Goal: Task Accomplishment & Management: Complete application form

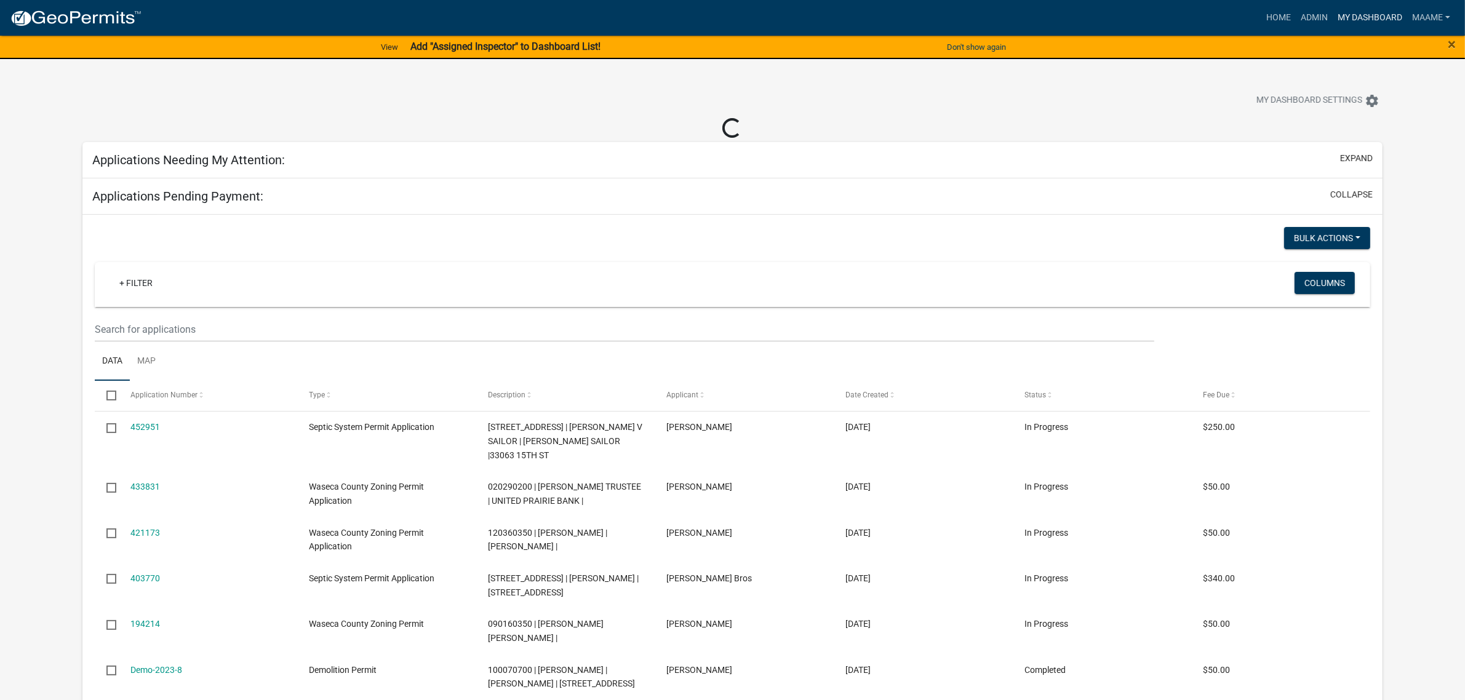
click at [1362, 20] on link "My Dashboard" at bounding box center [1370, 17] width 74 height 23
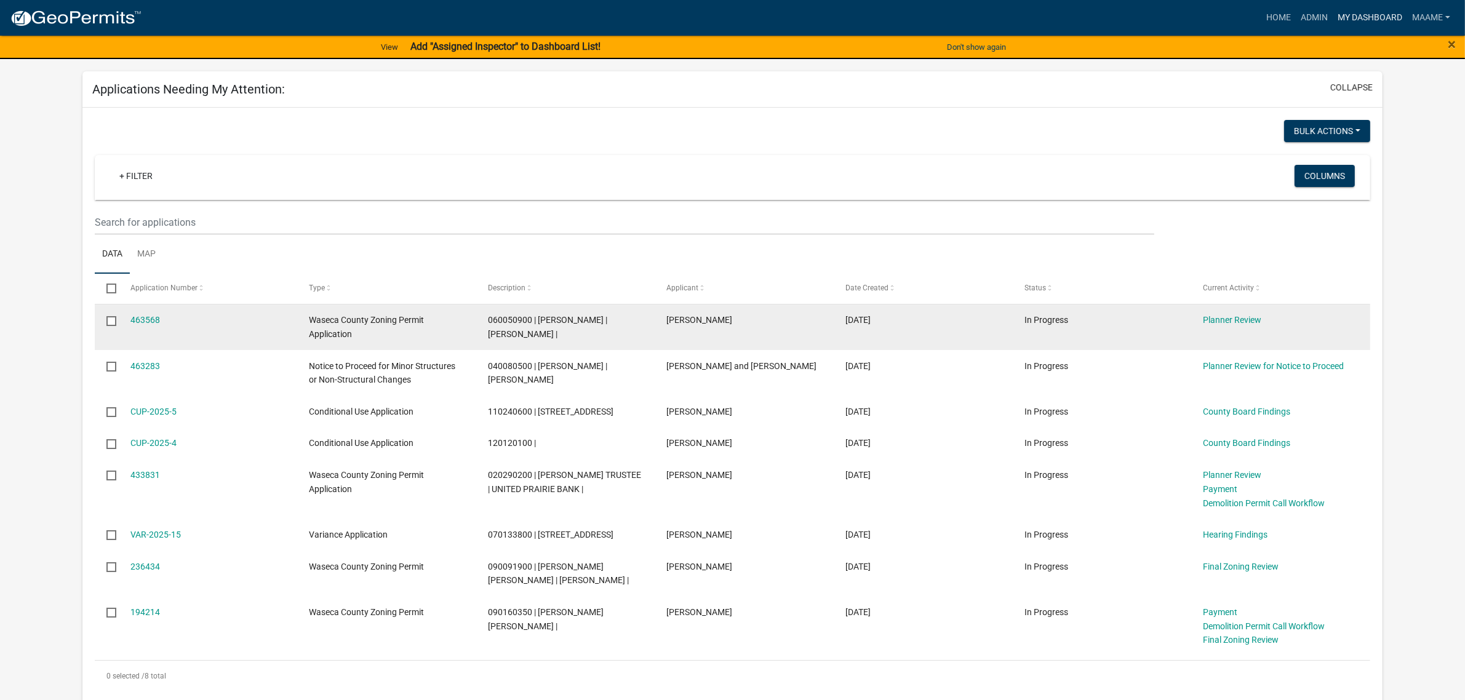
scroll to position [77, 0]
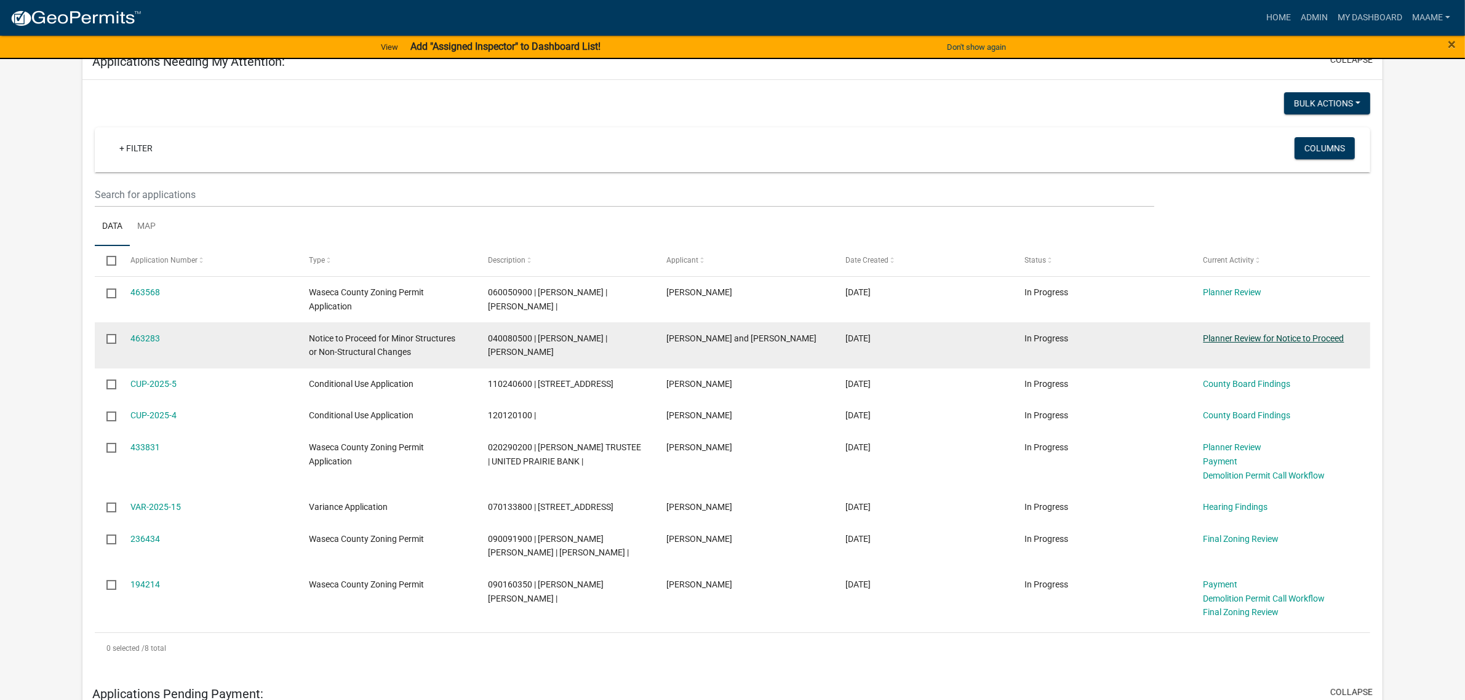
click at [1254, 342] on link "Planner Review for Notice to Proceed" at bounding box center [1274, 339] width 141 height 10
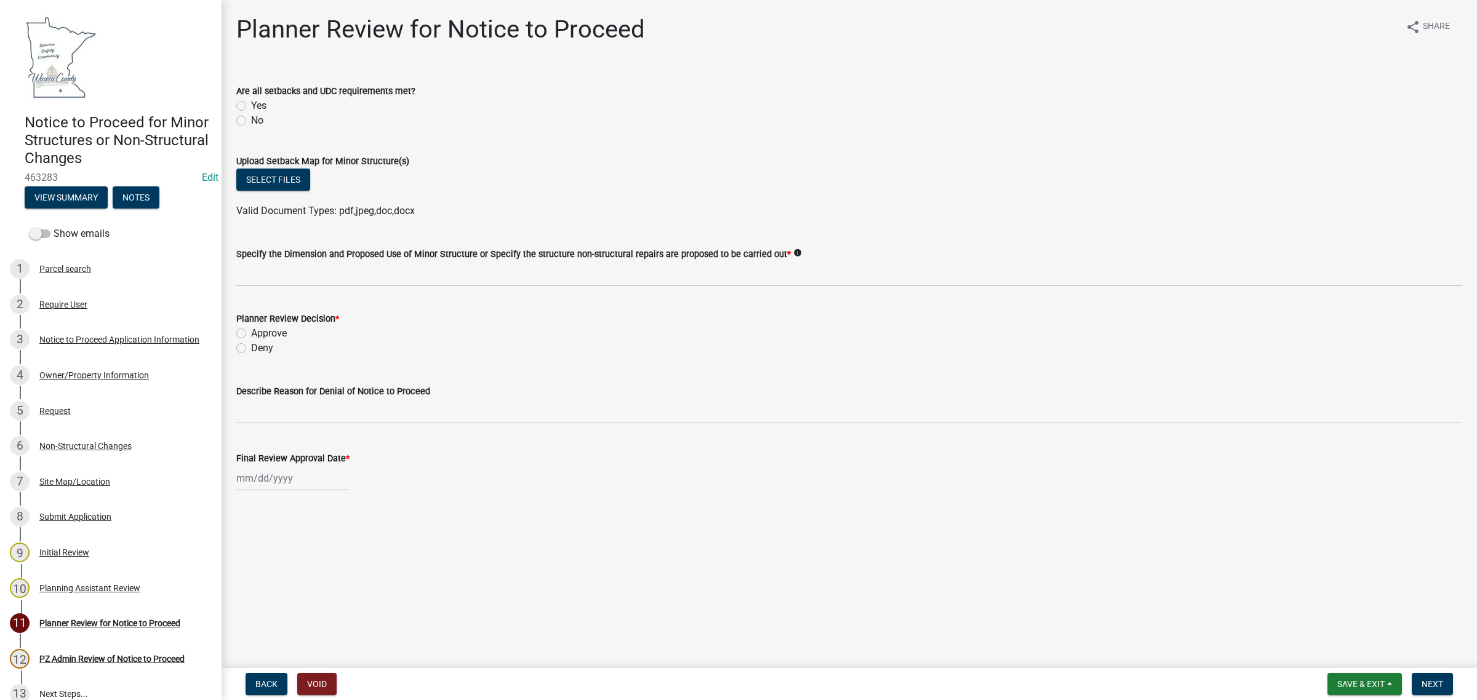
click at [257, 105] on label "Yes" at bounding box center [258, 105] width 15 height 15
click at [257, 105] on input "Yes" at bounding box center [255, 102] width 8 height 8
radio input "true"
click at [60, 439] on div "6 Non-Structural Changes" at bounding box center [106, 446] width 192 height 20
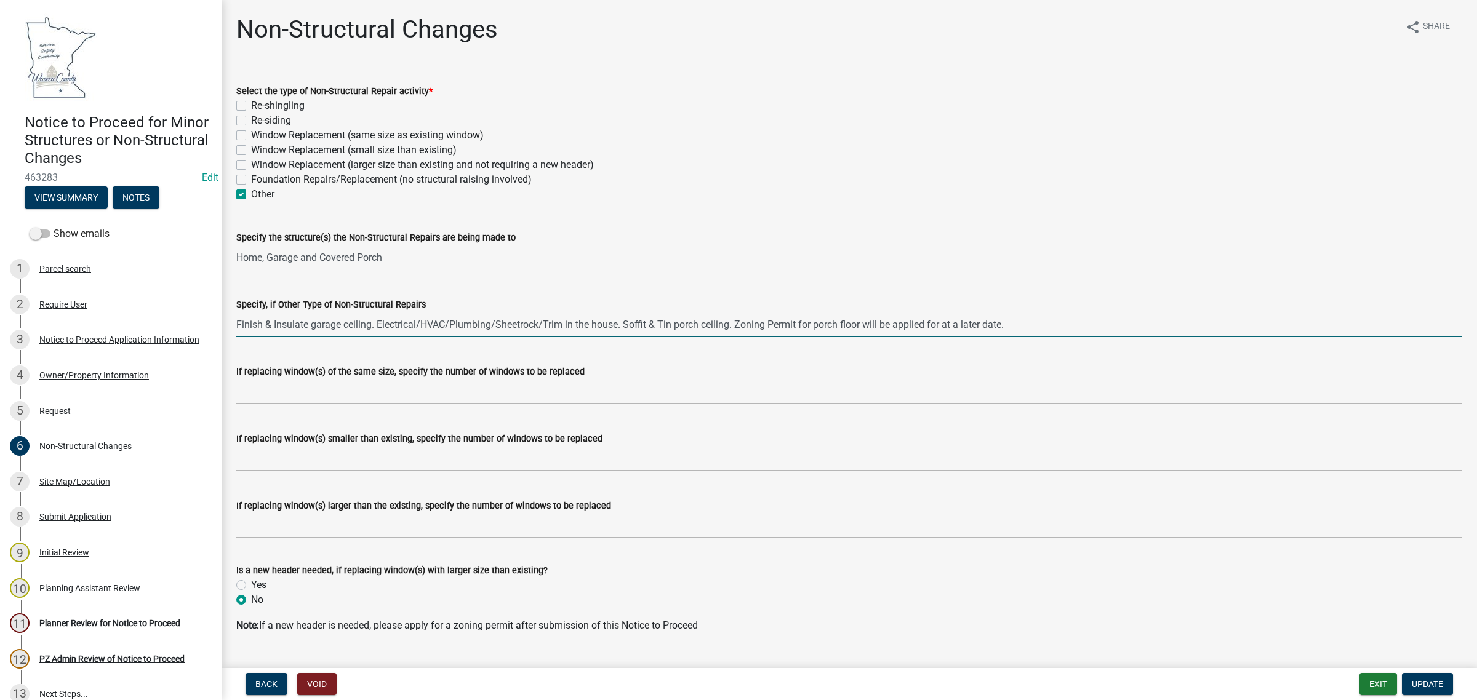
drag, startPoint x: 238, startPoint y: 321, endPoint x: 1040, endPoint y: 326, distance: 802.0
click at [1040, 326] on input "Finish & Insulate garage ceiling. Electrical/HVAC/Plumbing/Sheetrock/Trim in th…" at bounding box center [849, 324] width 1226 height 25
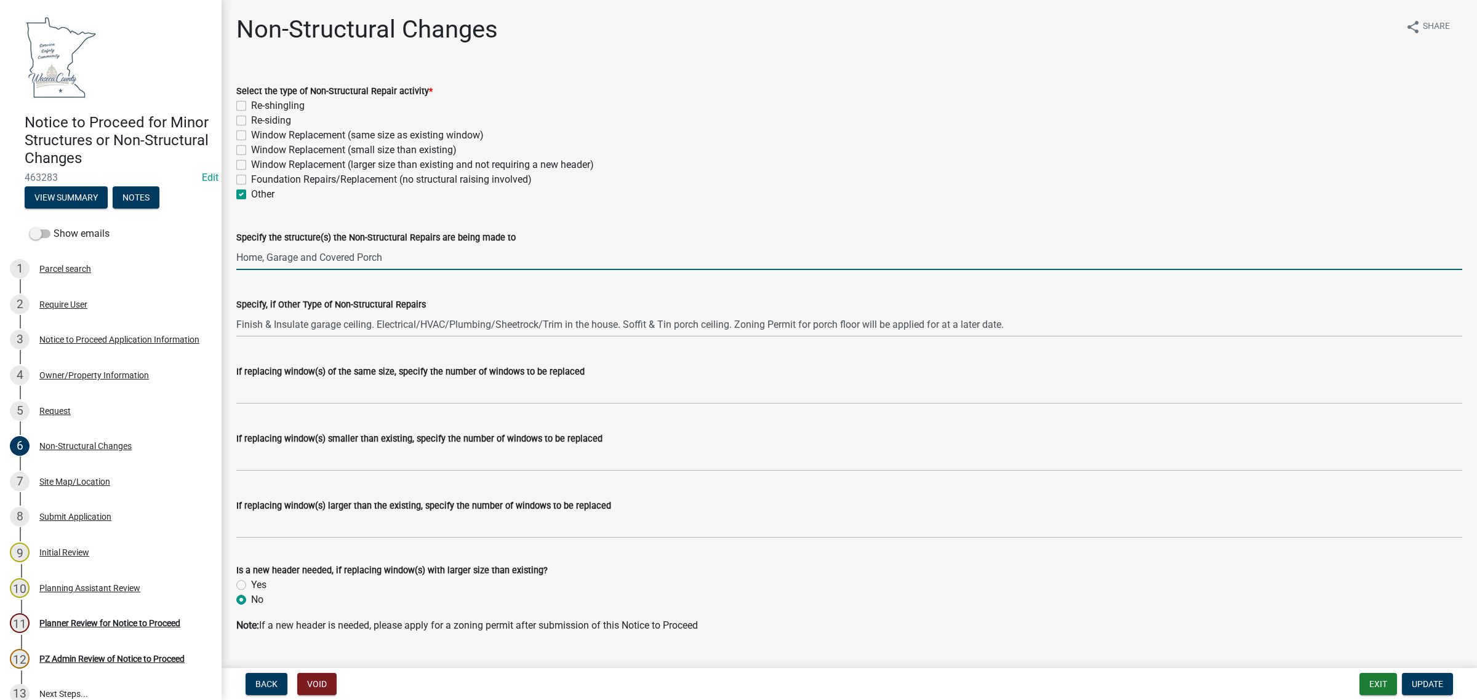
drag, startPoint x: 238, startPoint y: 255, endPoint x: 423, endPoint y: 267, distance: 185.6
click at [423, 267] on input "Home, Garage and Covered Porch" at bounding box center [849, 257] width 1226 height 25
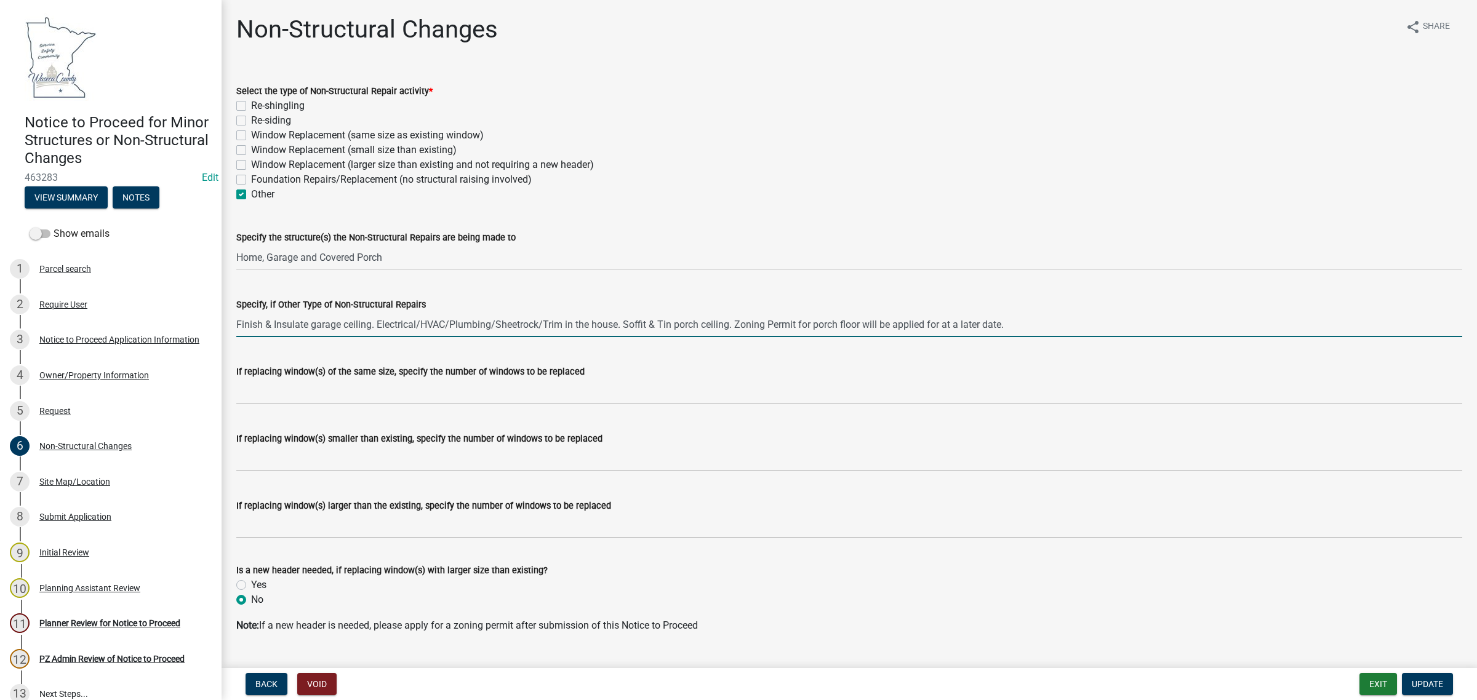
drag, startPoint x: 238, startPoint y: 327, endPoint x: 1025, endPoint y: 327, distance: 787.2
click at [1025, 327] on input "Finish & Insulate garage ceiling. Electrical/HVAC/Plumbing/Sheetrock/Trim in th…" at bounding box center [849, 324] width 1226 height 25
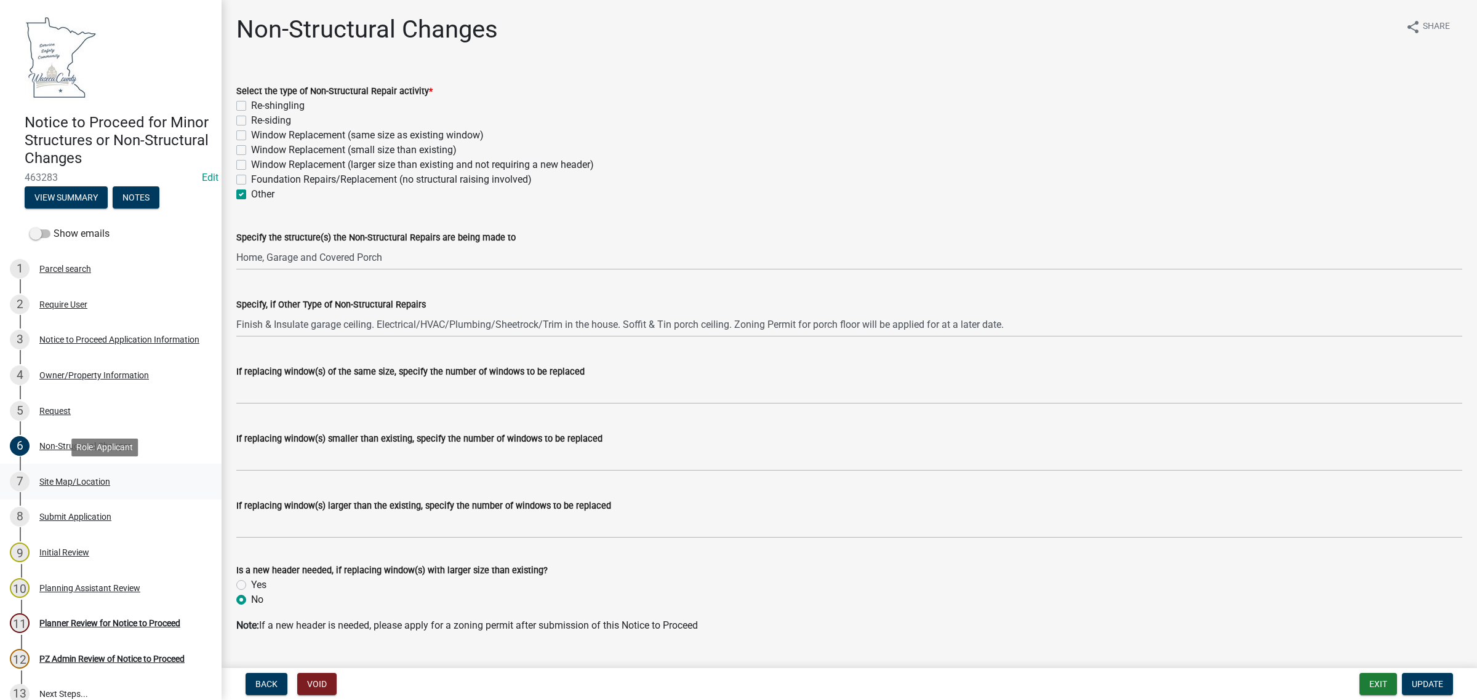
click at [55, 472] on div "7 Site Map/Location" at bounding box center [106, 482] width 192 height 20
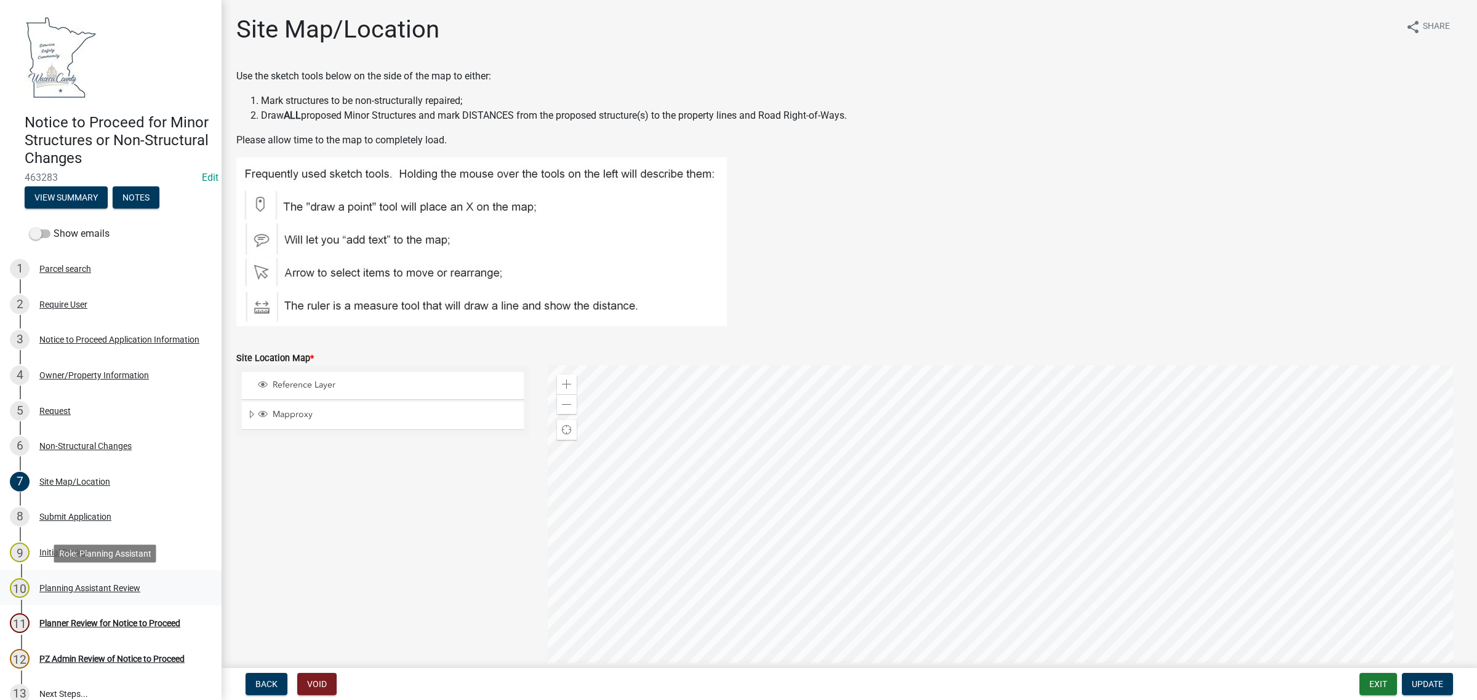
click at [73, 591] on div "Planning Assistant Review" at bounding box center [89, 588] width 101 height 9
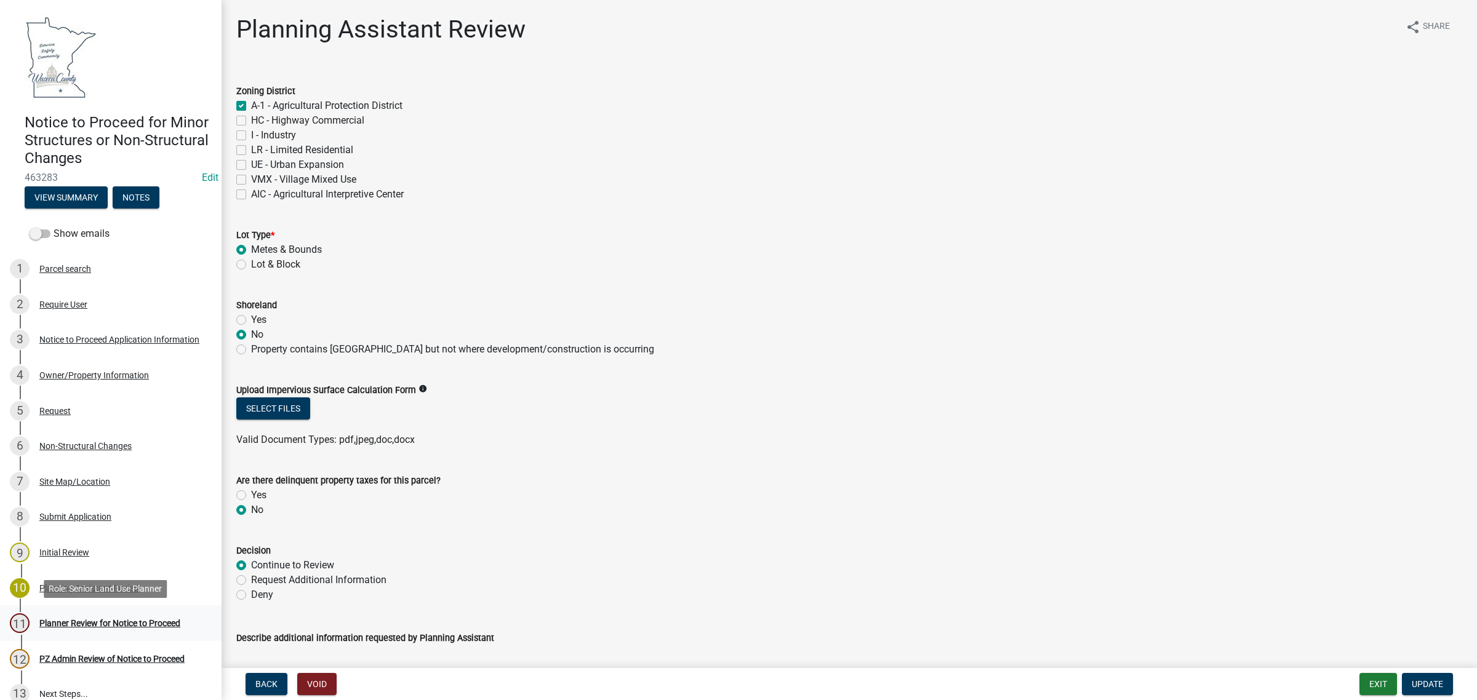
click at [98, 620] on div "Planner Review for Notice to Proceed" at bounding box center [109, 623] width 141 height 9
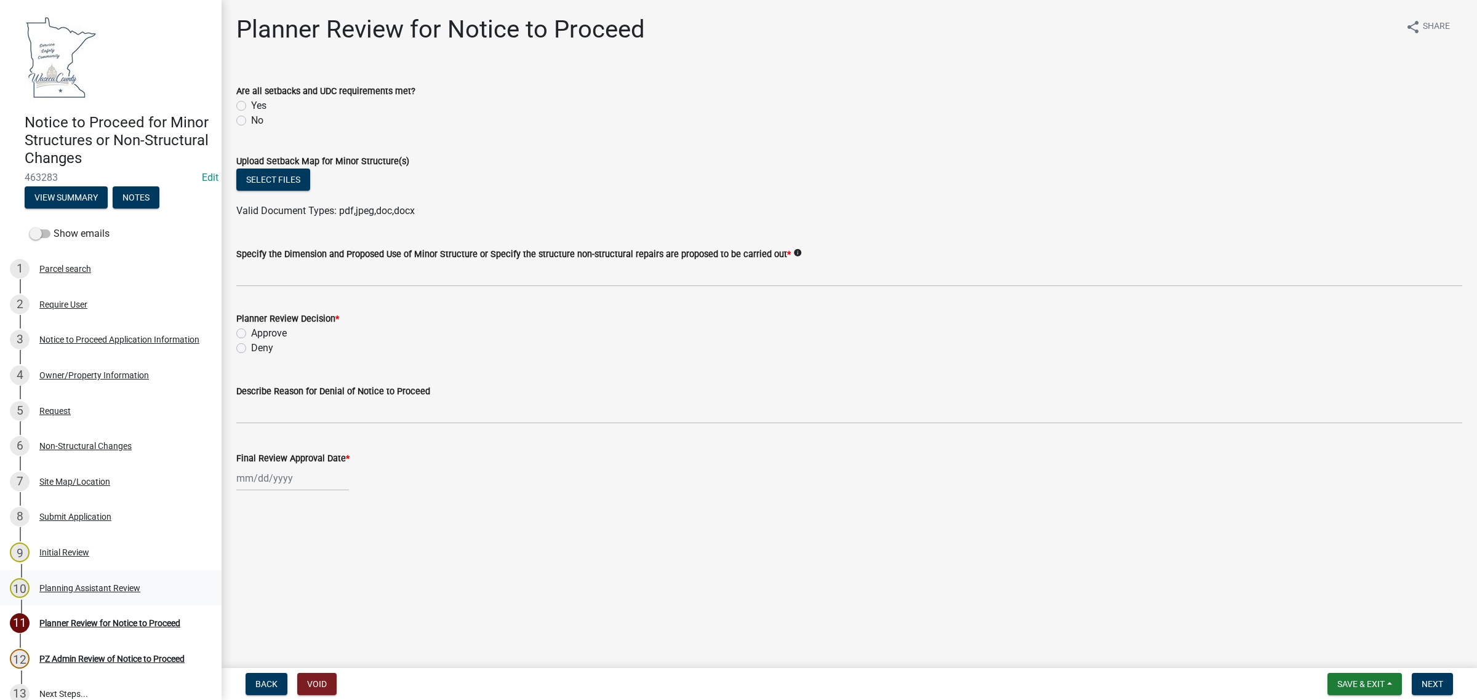
click at [74, 585] on div "Planning Assistant Review" at bounding box center [89, 588] width 101 height 9
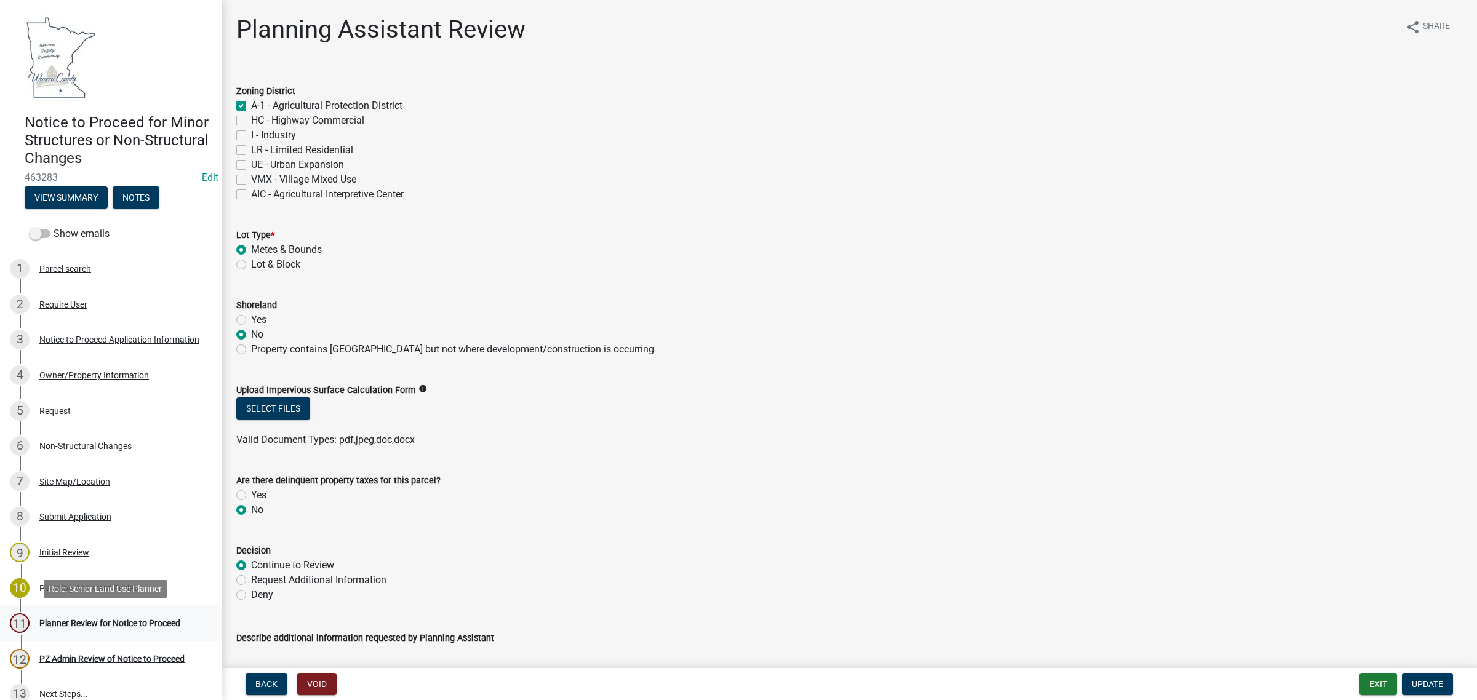
click at [85, 619] on div "Planner Review for Notice to Proceed" at bounding box center [109, 623] width 141 height 9
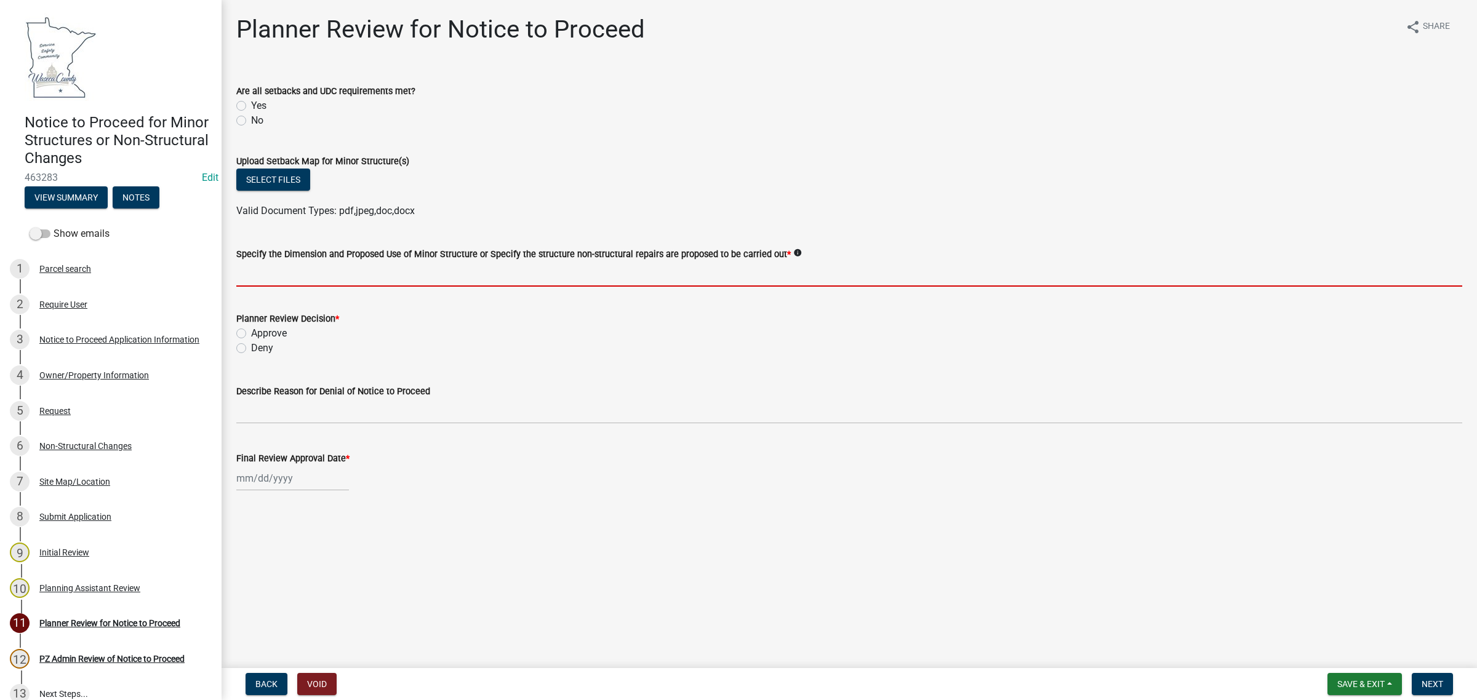
click at [297, 275] on input "Specify the Dimension and Proposed Use of Minor Structure or Specify the struct…" at bounding box center [849, 274] width 1226 height 25
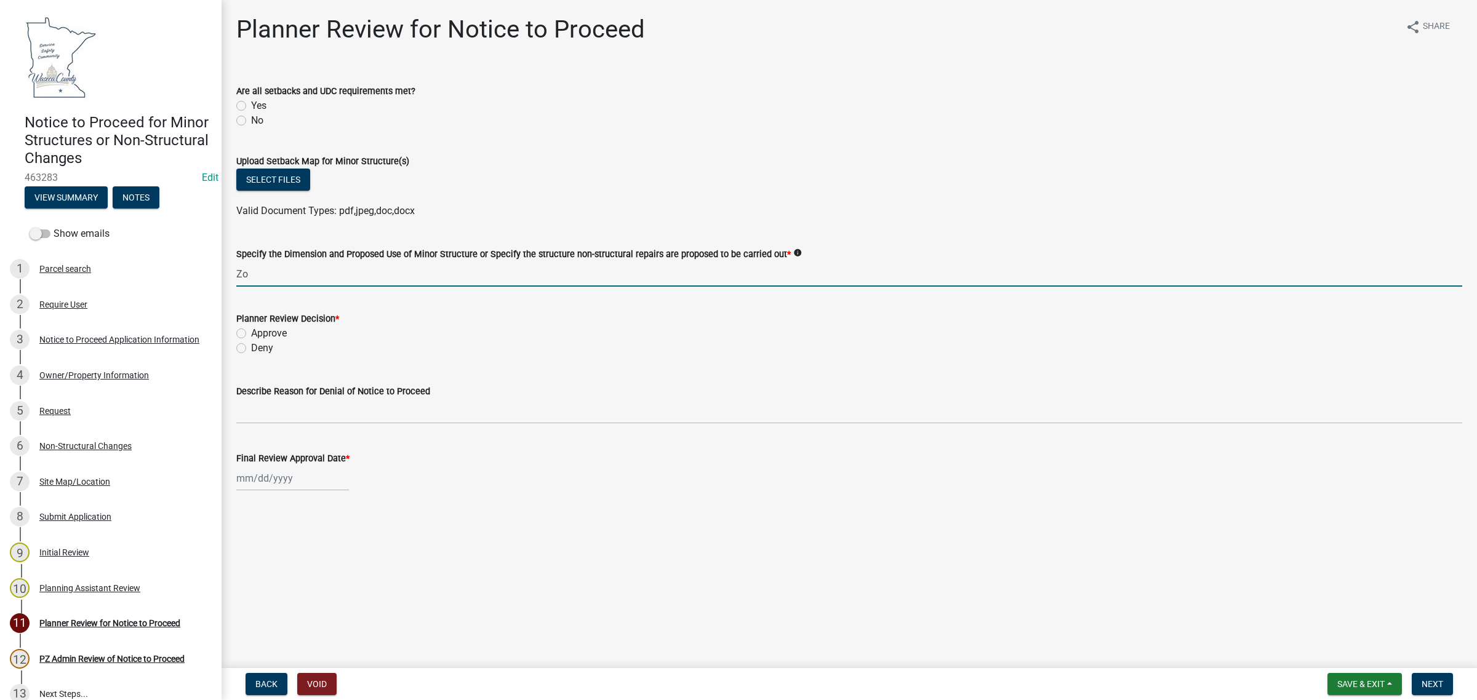
type input "Z"
click at [275, 278] on input "See" at bounding box center [849, 274] width 1226 height 25
paste input "ZP-2023-7627"
click at [443, 273] on input "See ZP-2023-7627 for scope of work." at bounding box center [849, 274] width 1226 height 25
paste input "Finish & Insulate garage ceiling. Electrical/HVAC/Plumbing/Sheetrock/Trim in th…"
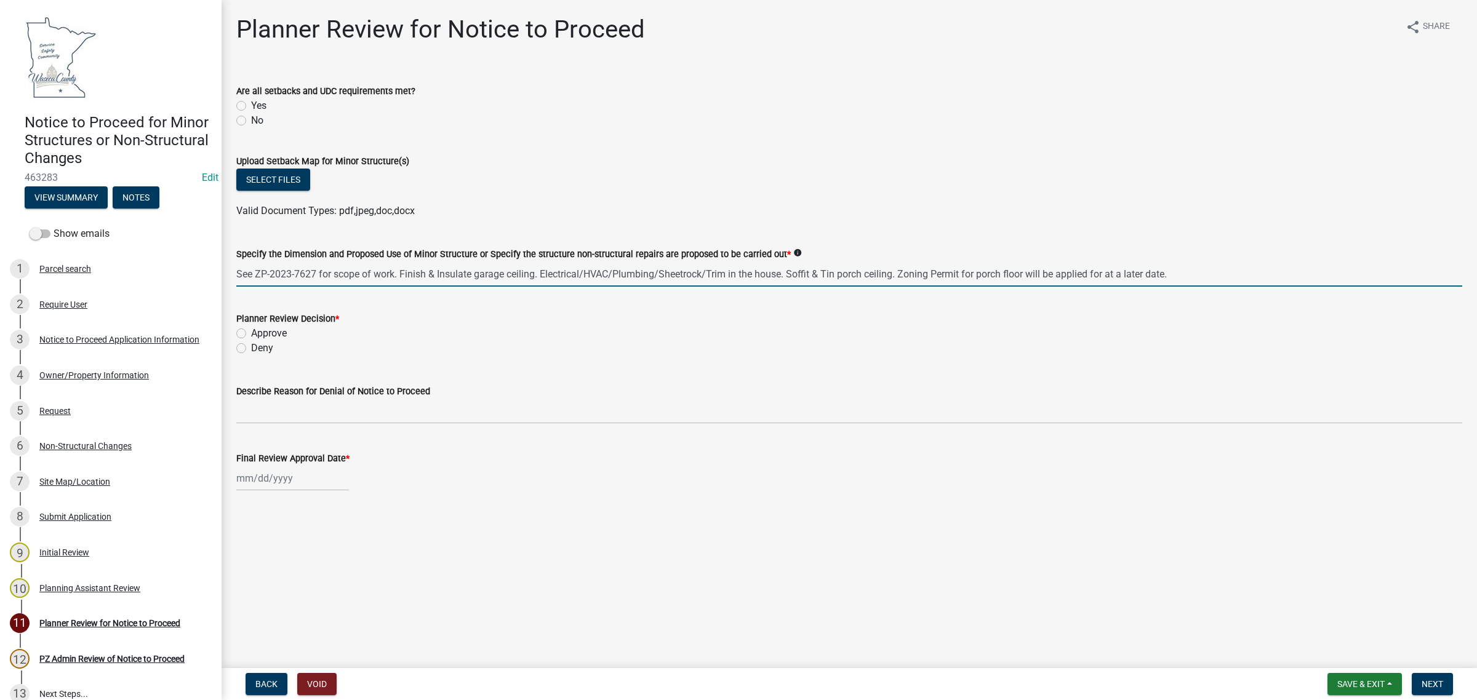
click at [401, 272] on input "See ZP-2023-7627 for scope of work. Finish & Insulate garage ceiling. Electrica…" at bounding box center [849, 274] width 1226 height 25
click at [478, 274] on input "See ZP-2023-7627 for scope of work. NTP covers Finish & Insulate garage ceiling…" at bounding box center [849, 274] width 1226 height 25
click at [539, 278] on input "See ZP-2023-7627 for scope of work. NTP covers Finishing & Insulate garage ceil…" at bounding box center [849, 274] width 1226 height 25
click at [617, 270] on input "See ZP-2023-7627 for scope of work. NTP covers Finishing & Insulating garage ce…" at bounding box center [849, 274] width 1226 height 25
click at [622, 277] on input "See ZP-2023-7627 for scope of work. NTP covers Finishing & Insulating garage ce…" at bounding box center [849, 274] width 1226 height 25
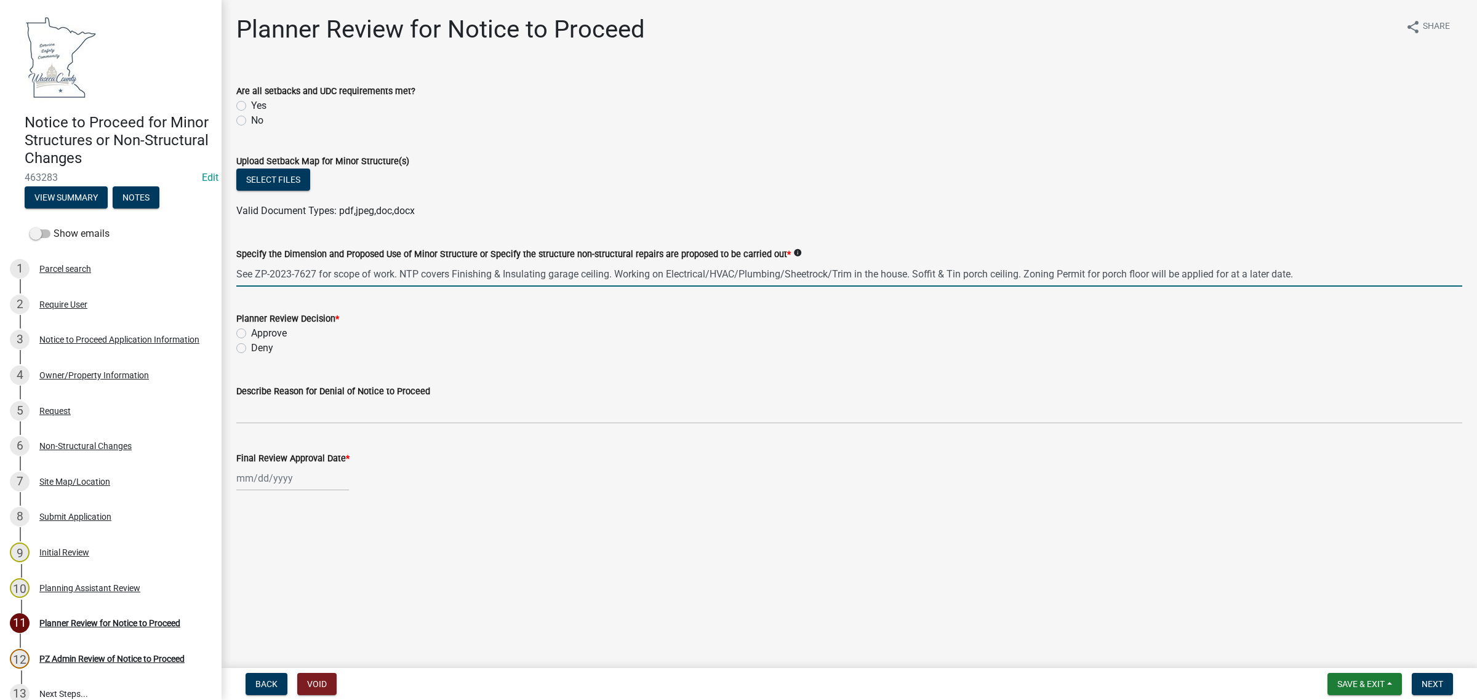
drag, startPoint x: 1029, startPoint y: 274, endPoint x: 1299, endPoint y: 276, distance: 270.2
click at [1299, 276] on input "See ZP-2023-7627 for scope of work. NTP covers Finishing & Insulating garage ce…" at bounding box center [849, 274] width 1226 height 25
type input "See ZP-2023-7627 for scope of work. NTP covers Finishing & Insulating garage ce…"
click at [276, 329] on label "Approve" at bounding box center [269, 333] width 36 height 15
click at [259, 329] on input "Approve" at bounding box center [255, 330] width 8 height 8
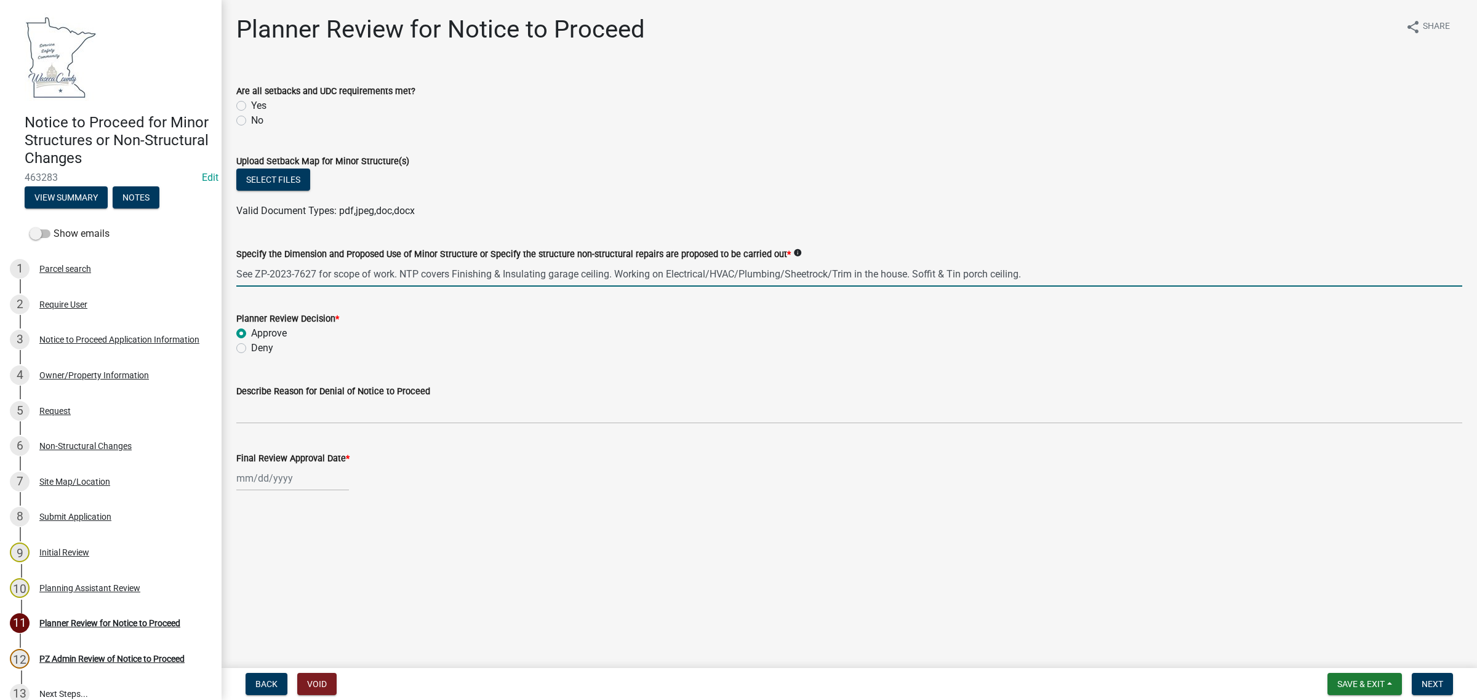
radio input "true"
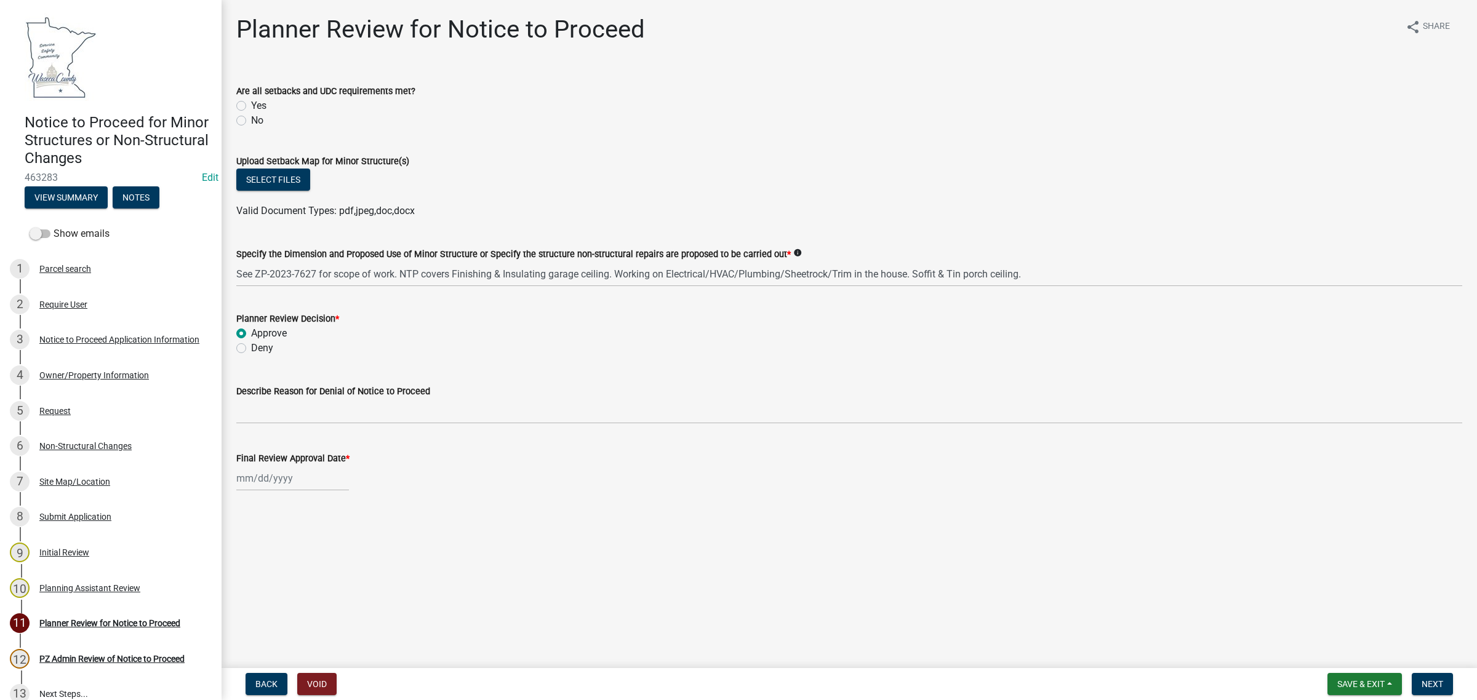
click at [259, 106] on label "Yes" at bounding box center [258, 105] width 15 height 15
click at [259, 106] on input "Yes" at bounding box center [255, 102] width 8 height 8
radio input "true"
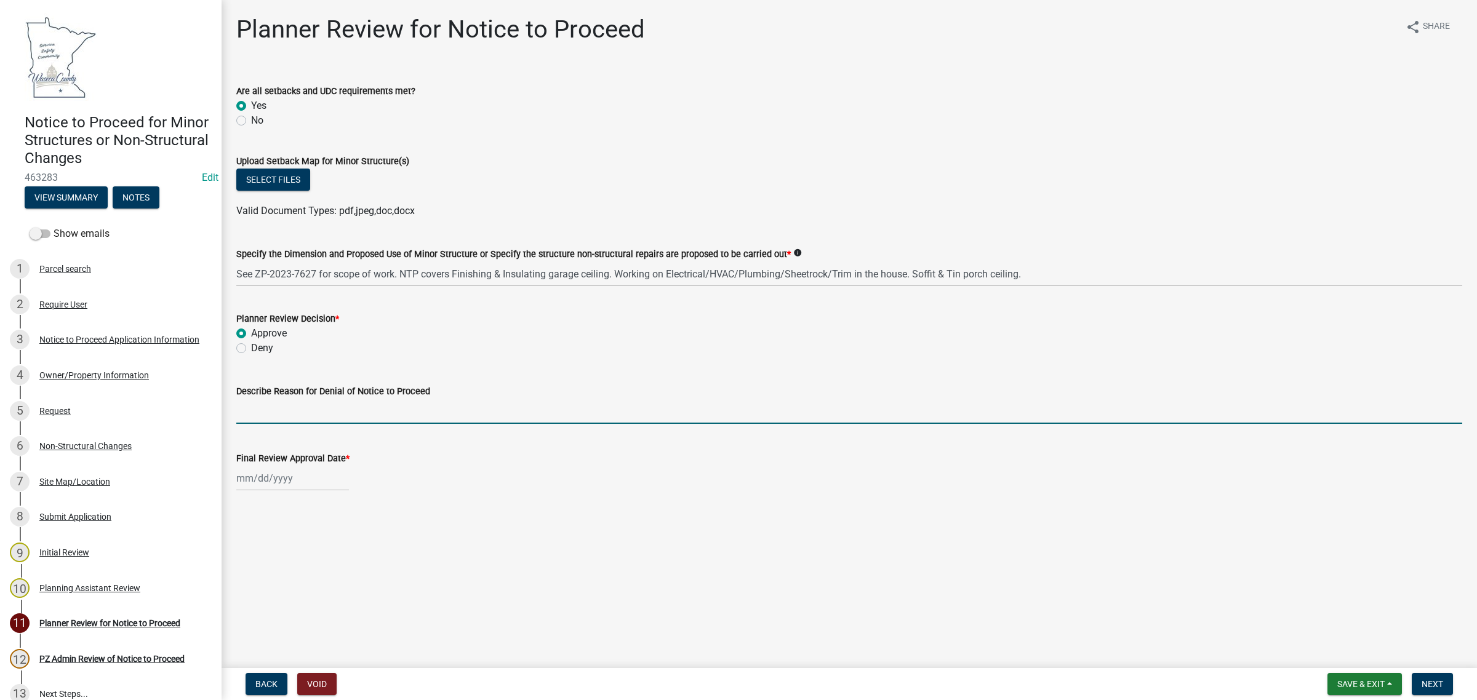
click at [283, 405] on input "Describe Reason for Denial of Notice to Proceed" at bounding box center [849, 411] width 1226 height 25
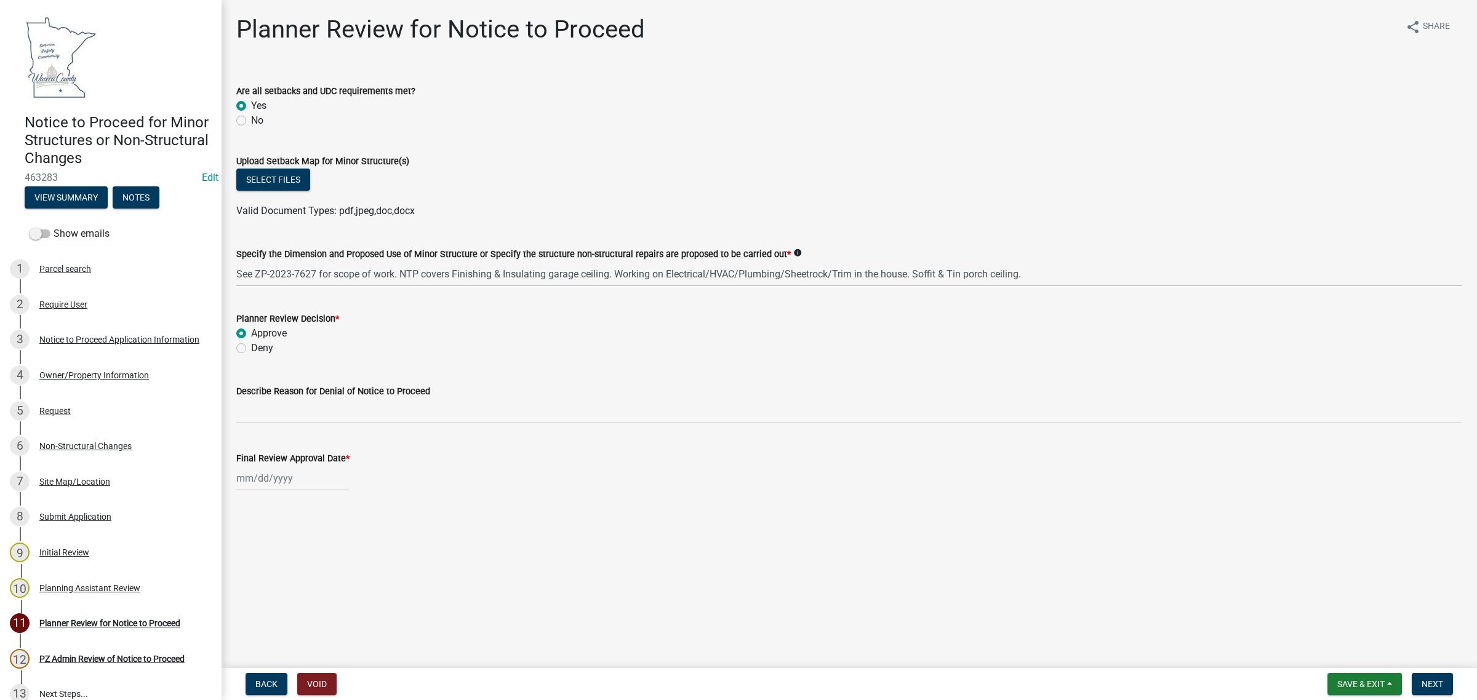
drag, startPoint x: 414, startPoint y: 465, endPoint x: 325, endPoint y: 489, distance: 92.0
click at [413, 463] on div "Final Review Approval Date *" at bounding box center [849, 458] width 1226 height 15
click at [300, 480] on div at bounding box center [292, 478] width 113 height 25
select select "8"
select select "2025"
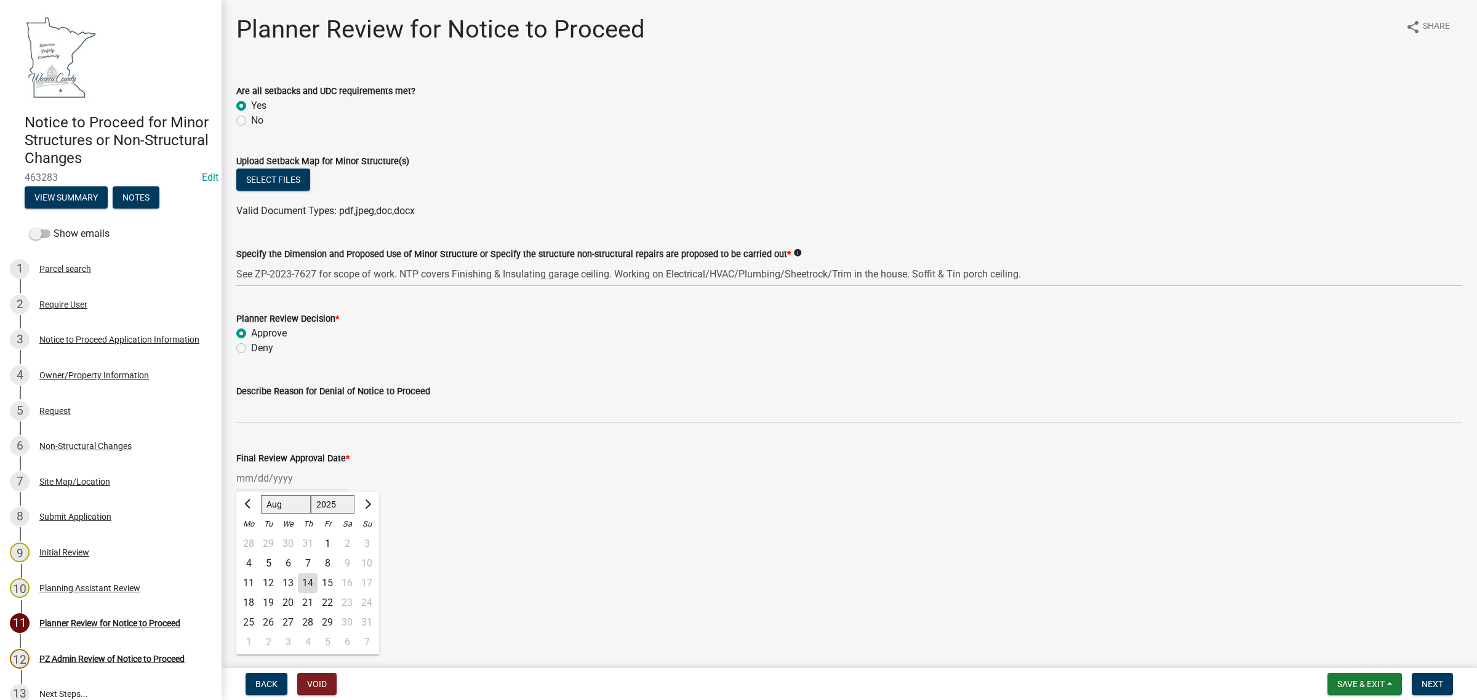
click at [305, 582] on div "14" at bounding box center [308, 584] width 20 height 20
type input "[DATE]"
click at [1437, 682] on span "Next" at bounding box center [1433, 685] width 22 height 10
